Goal: Use online tool/utility

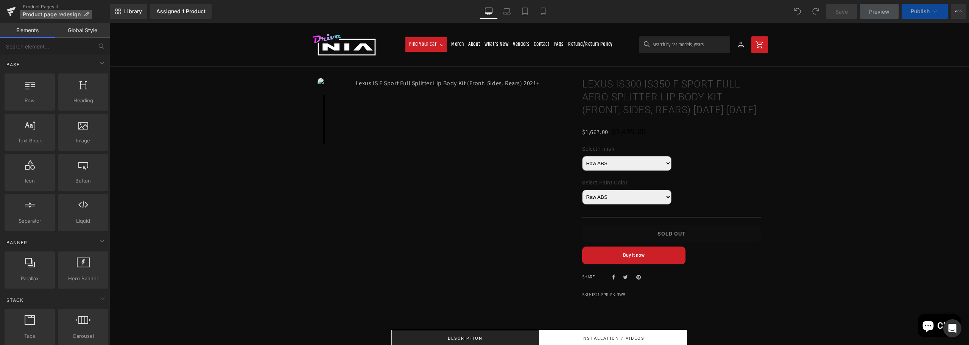
click at [59, 12] on span "Product page redesign" at bounding box center [52, 14] width 58 height 6
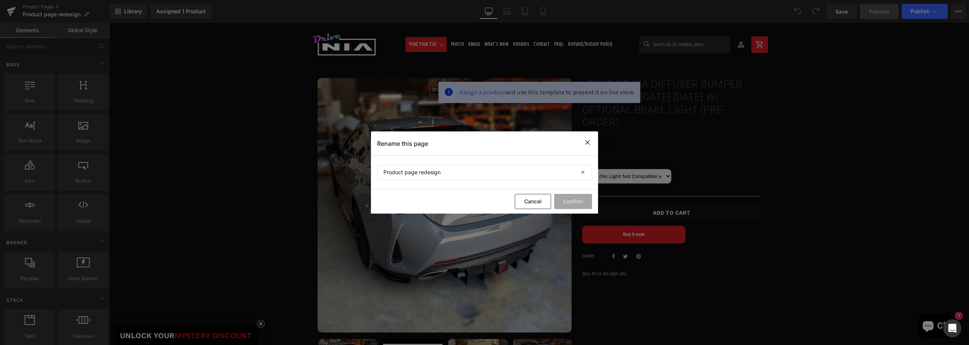
click at [587, 143] on icon at bounding box center [587, 142] width 9 height 9
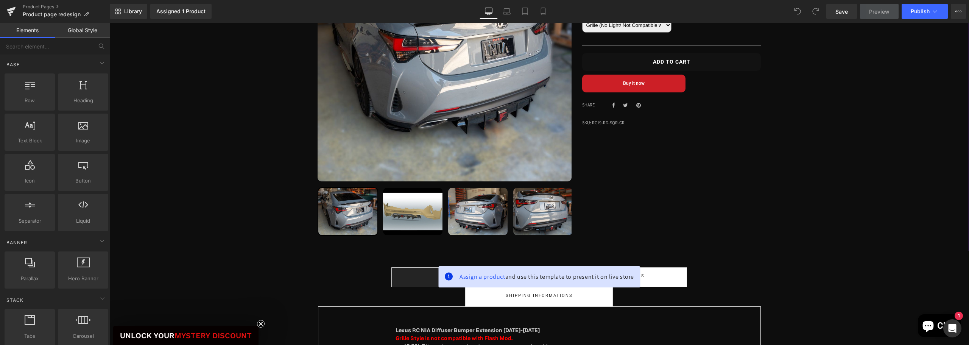
scroll to position [151, 0]
click at [545, 176] on img at bounding box center [445, 54] width 254 height 254
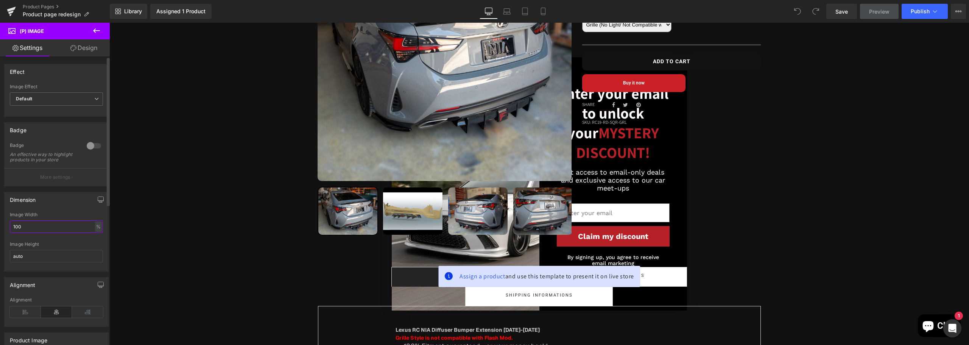
click at [40, 230] on input "100" at bounding box center [56, 226] width 93 height 12
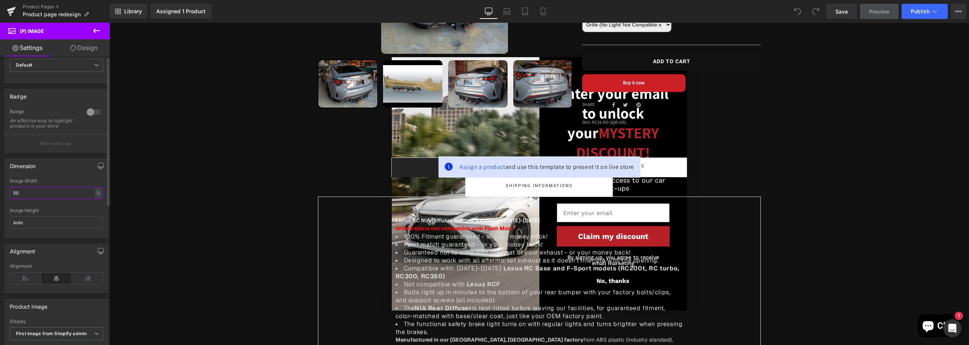
scroll to position [38, 0]
type input "50"
click at [100, 165] on icon "button" at bounding box center [101, 162] width 6 height 6
click at [80, 183] on button "Mobile" at bounding box center [87, 177] width 23 height 13
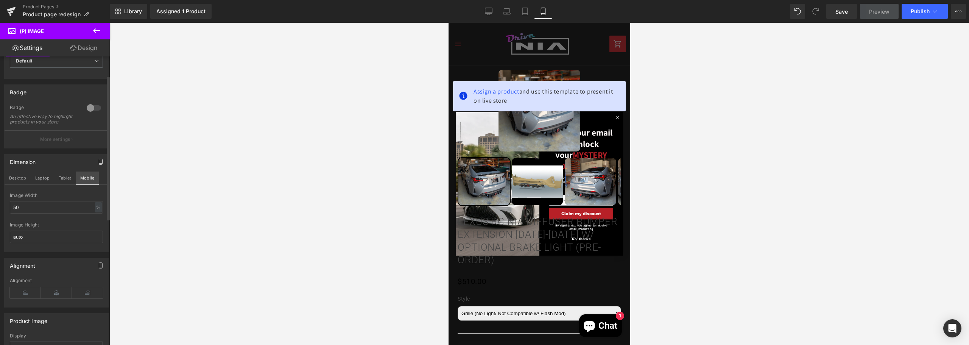
scroll to position [0, 0]
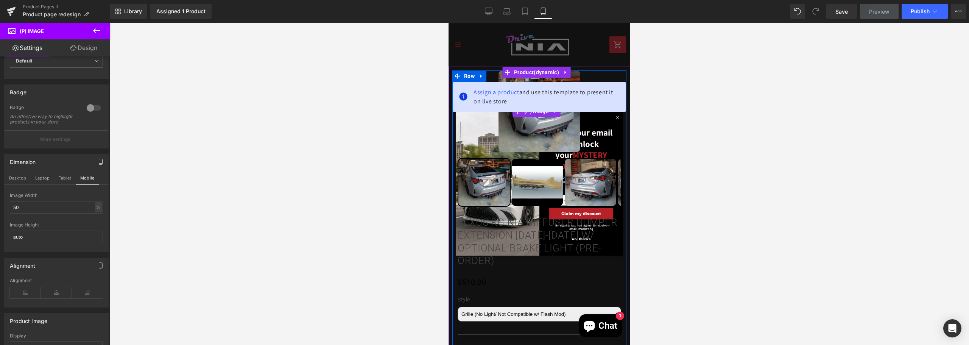
click at [539, 134] on img at bounding box center [539, 111] width 82 height 82
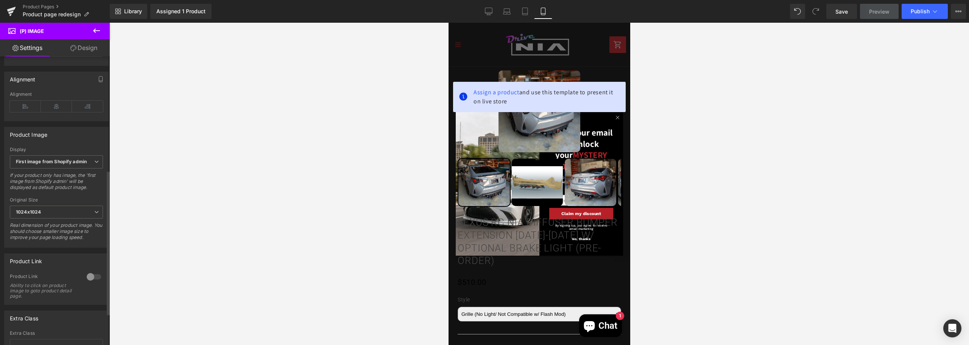
scroll to position [227, 0]
click at [83, 216] on span "1024x1024" at bounding box center [56, 208] width 93 height 13
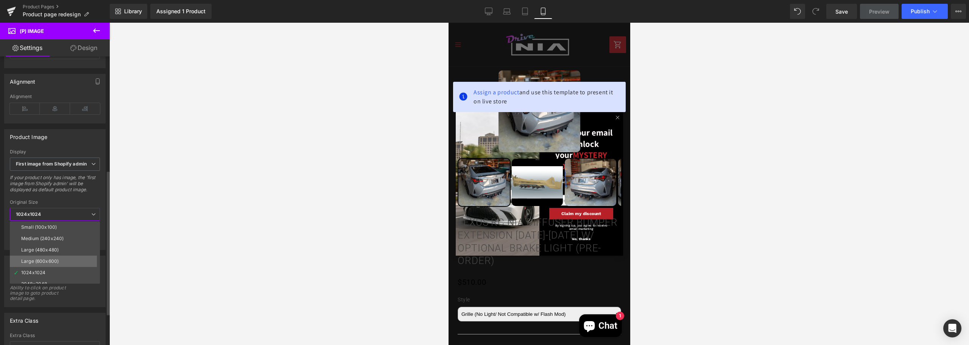
click at [62, 257] on li "Large (600x600)" at bounding box center [56, 260] width 93 height 11
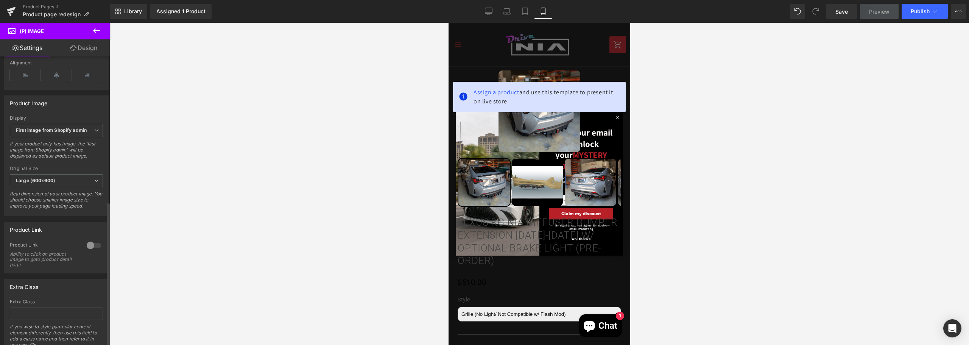
scroll to position [252, 0]
click at [87, 188] on span "Large (600x600)" at bounding box center [56, 183] width 93 height 13
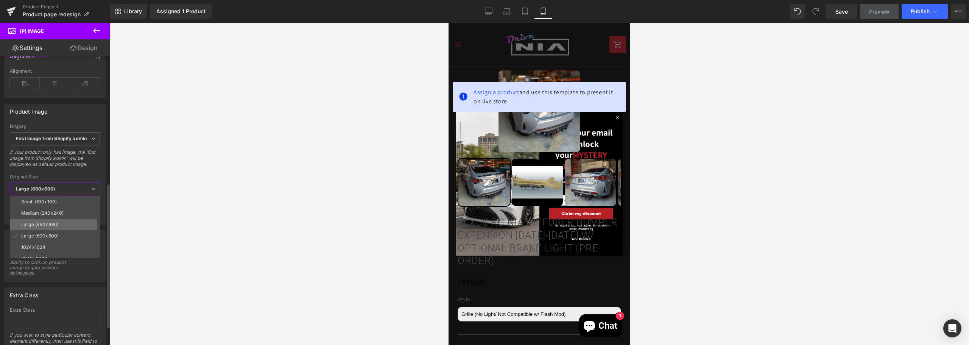
click at [63, 220] on li "Large (480x480)" at bounding box center [56, 224] width 93 height 11
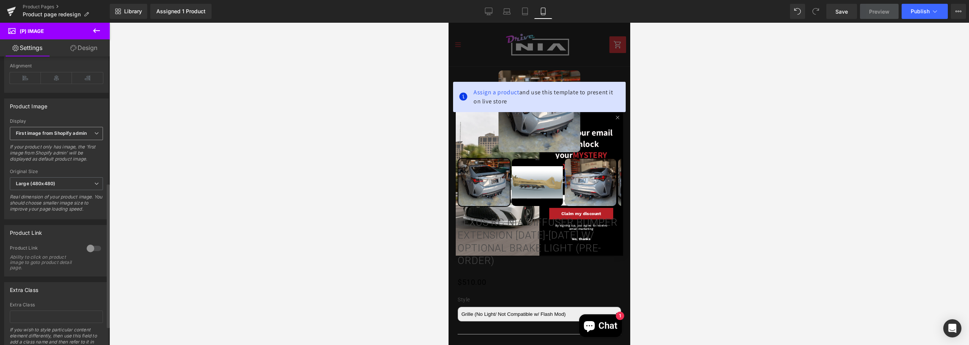
click at [72, 136] on b "First image from Shopify admin" at bounding box center [51, 133] width 71 height 6
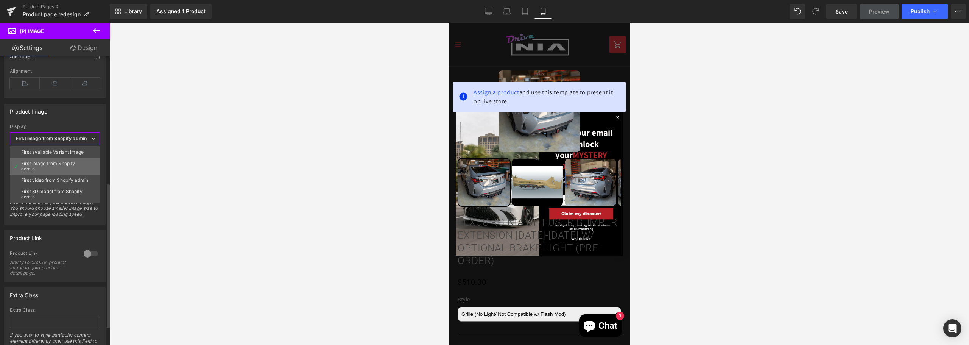
click at [67, 165] on div "First image from Shopify admin" at bounding box center [54, 166] width 67 height 11
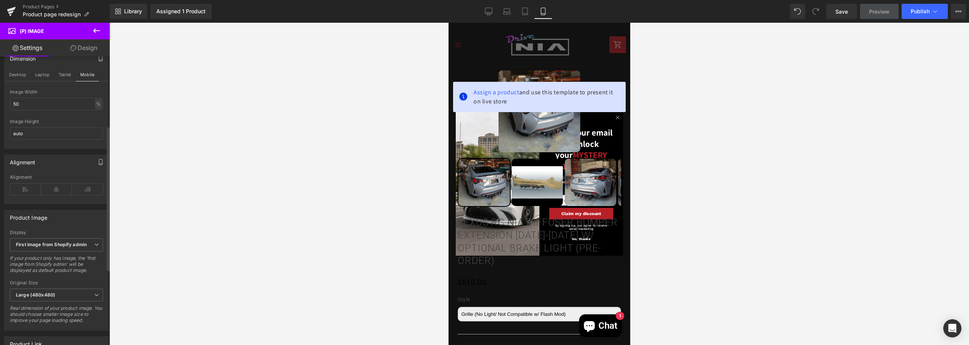
scroll to position [139, 0]
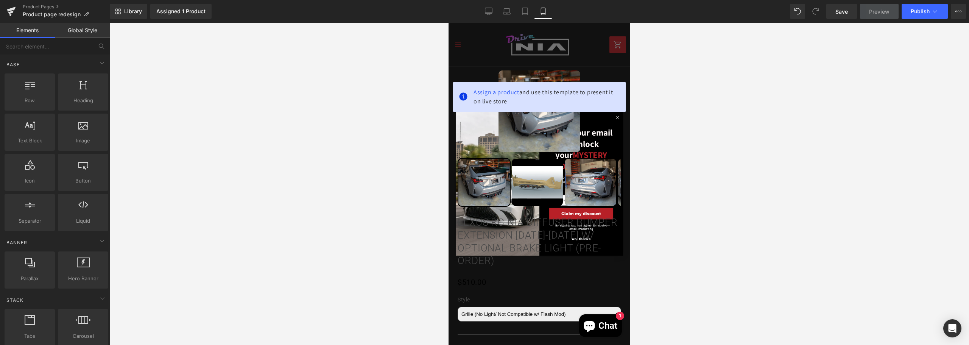
click at [271, 132] on div at bounding box center [538, 184] width 859 height 322
click at [504, 77] on span at bounding box center [507, 72] width 10 height 11
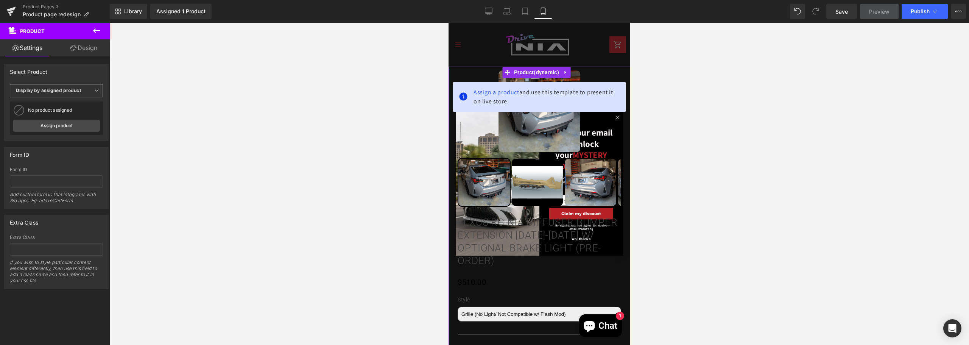
click at [54, 87] on span "Display by assigned product" at bounding box center [56, 90] width 93 height 13
click at [81, 48] on link "Design" at bounding box center [83, 47] width 55 height 17
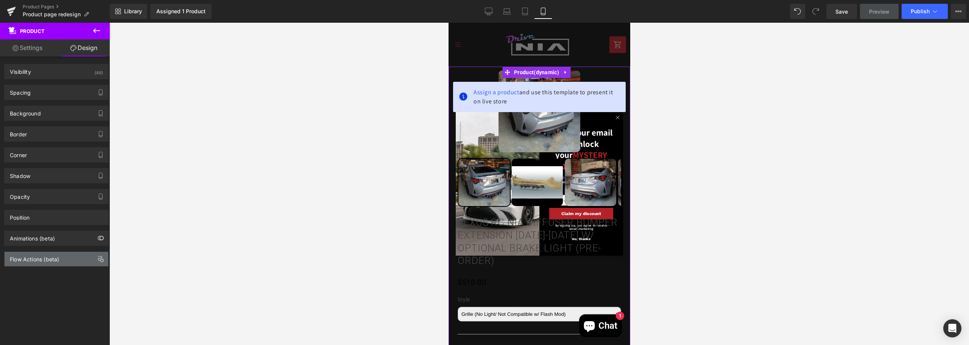
click at [65, 259] on div "Flow Actions (beta)" at bounding box center [57, 259] width 104 height 14
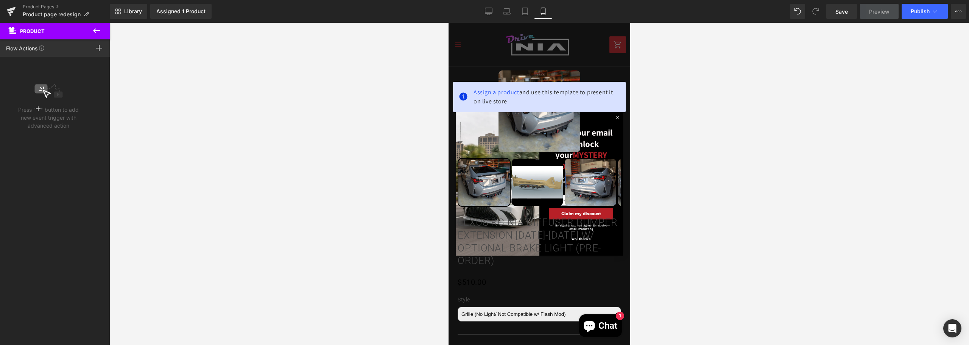
click at [92, 26] on icon at bounding box center [96, 30] width 9 height 9
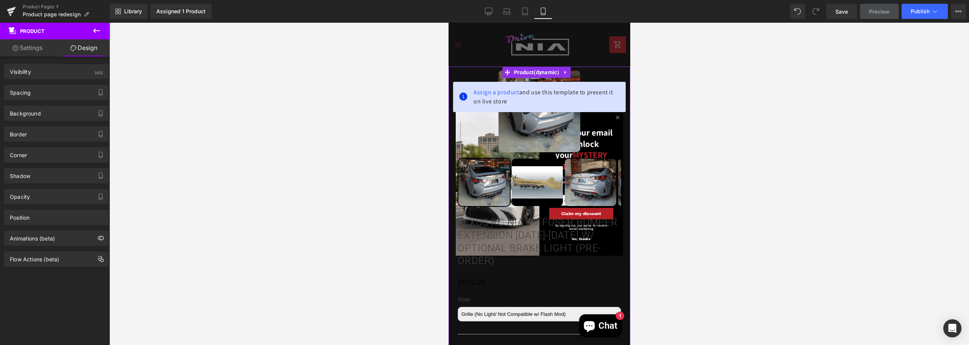
click at [36, 48] on link "Settings" at bounding box center [27, 47] width 55 height 17
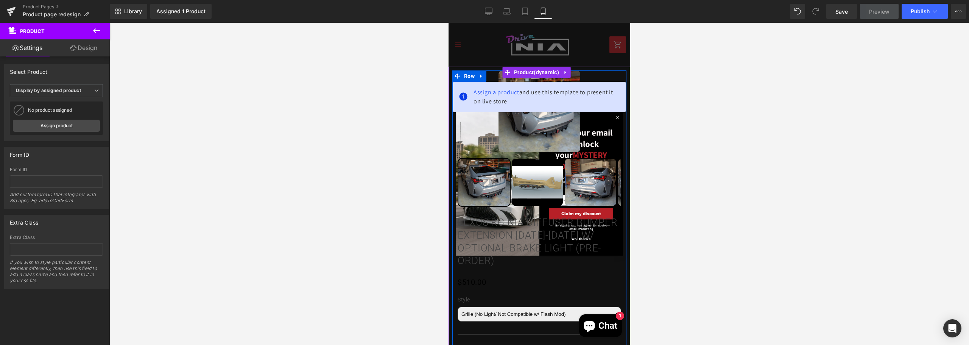
click at [500, 209] on div "Lexus RC NIA Diffuser Bumper Extension [DATE]-[DATE] w/ Optional Brake Light (P…" at bounding box center [539, 311] width 174 height 209
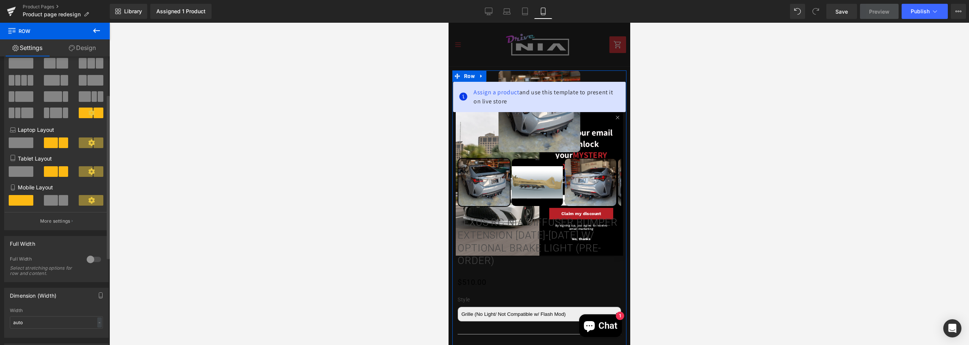
scroll to position [0, 0]
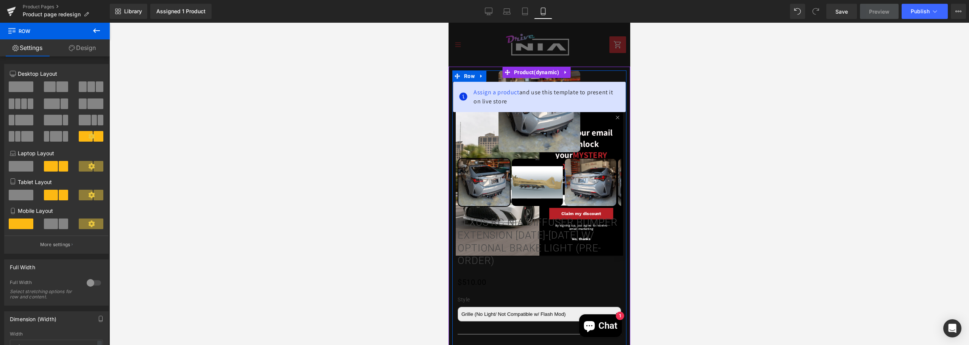
click at [615, 112] on div "Sale Off (P) Image ‹ ›" at bounding box center [539, 138] width 174 height 136
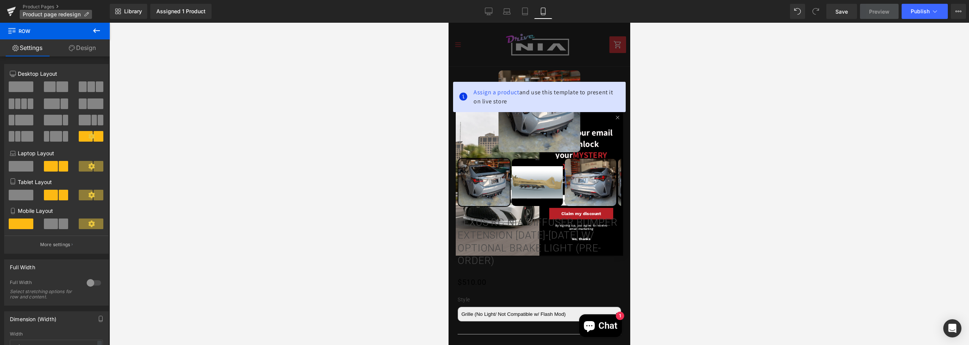
click at [54, 14] on span "Product page redesign" at bounding box center [52, 14] width 58 height 6
click at [53, 5] on link "Product Pages" at bounding box center [66, 7] width 87 height 6
